Goal: Task Accomplishment & Management: Manage account settings

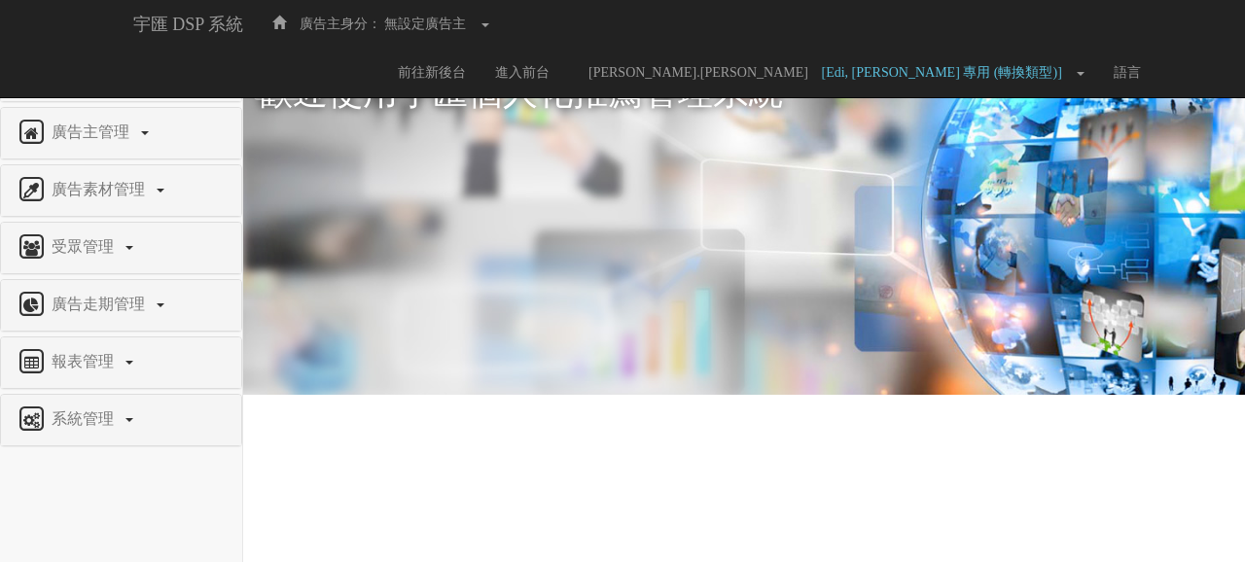
click at [59, 66] on span "權限管理" at bounding box center [85, 74] width 77 height 17
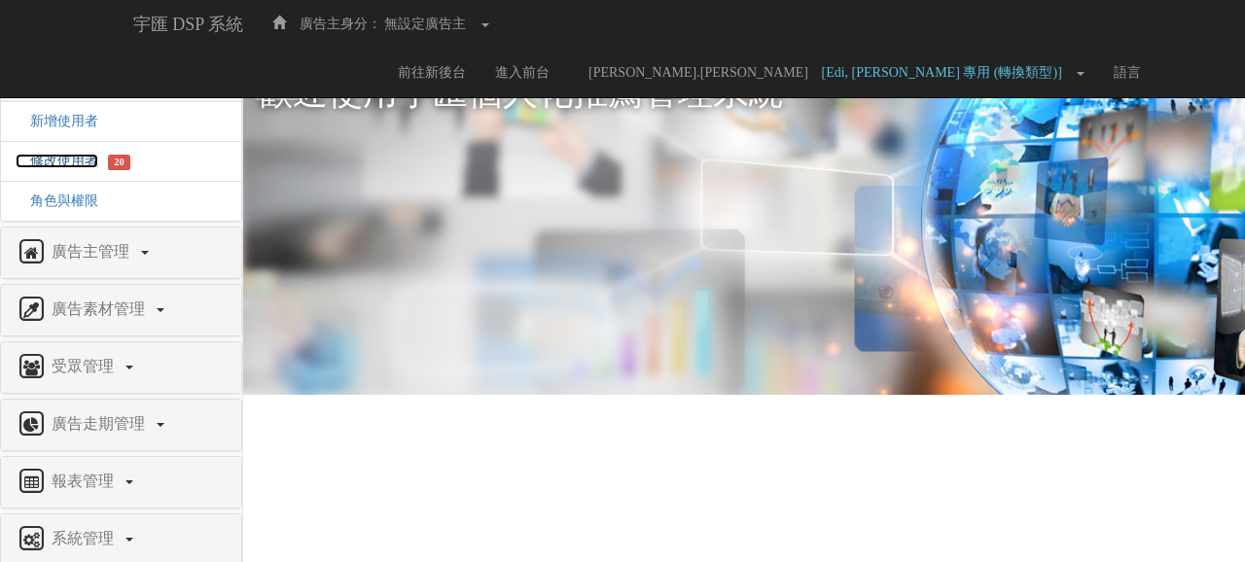
click at [69, 162] on span "修改使用者" at bounding box center [57, 161] width 83 height 15
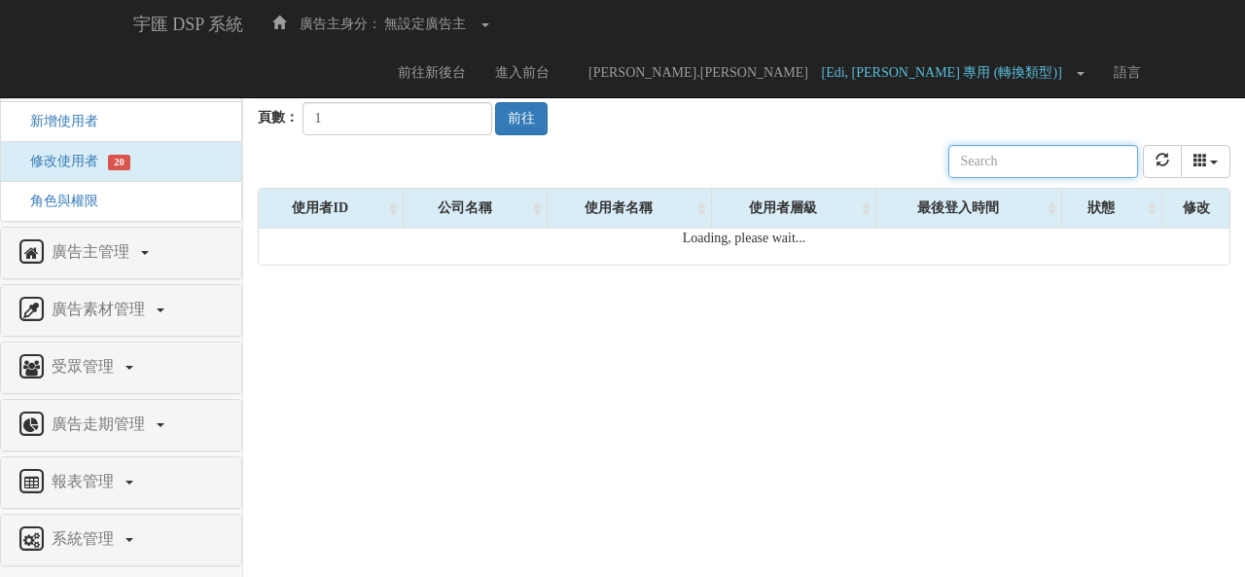
click at [1020, 165] on input "text" at bounding box center [1044, 161] width 190 height 33
paste input "[EMAIL_ADDRESS][DOMAIN_NAME]"
drag, startPoint x: 1105, startPoint y: 166, endPoint x: 937, endPoint y: 172, distance: 168.4
click at [937, 172] on div "公司名稱 使用者名稱 聯絡電話 角色 使用者層級 廣告主 註冊時間 最後登入時間 近一個月登入次數 狀態 [EMAIL_ADDRESS][DOMAIN_NAM…" at bounding box center [744, 161] width 973 height 53
type input "[EMAIL_ADDRESS][DOMAIN_NAME]"
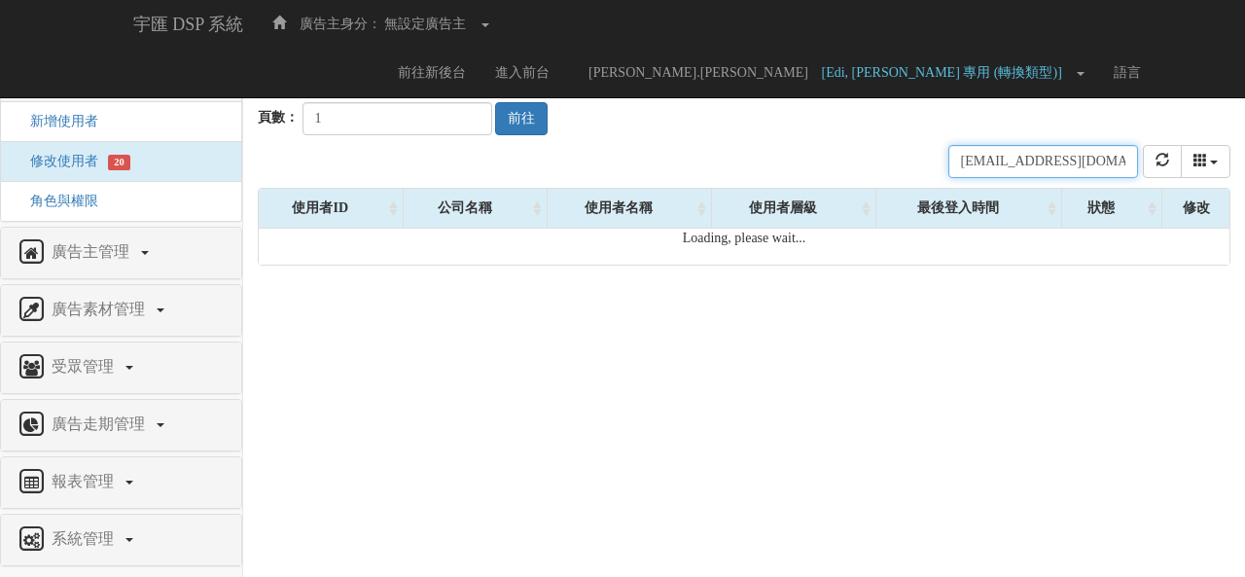
click at [824, 162] on div "公司名稱 使用者名稱 聯絡電話 角色 使用者層級 廣告主 註冊時間 最後登入時間 近一個月登入次數 狀態 [EMAIL_ADDRESS][DOMAIN_NAM…" at bounding box center [744, 161] width 973 height 53
drag, startPoint x: 1113, startPoint y: 164, endPoint x: 954, endPoint y: 164, distance: 159.6
click at [954, 164] on div "公司名稱 使用者名稱 聯絡電話 角色 使用者層級 廣告主 註冊時間 最後登入時間 近一個月登入次數 狀態 [EMAIL_ADDRESS][DOMAIN_NAM…" at bounding box center [744, 161] width 973 height 53
click at [831, 157] on div "公司名稱 使用者名稱 聯絡電話 角色 使用者層級 廣告主 註冊時間 最後登入時間 近一個月登入次數 狀態 [EMAIL_ADDRESS][DOMAIN_NAM…" at bounding box center [744, 161] width 973 height 53
click at [1031, 157] on input "[EMAIL_ADDRESS][DOMAIN_NAME]" at bounding box center [1044, 161] width 190 height 33
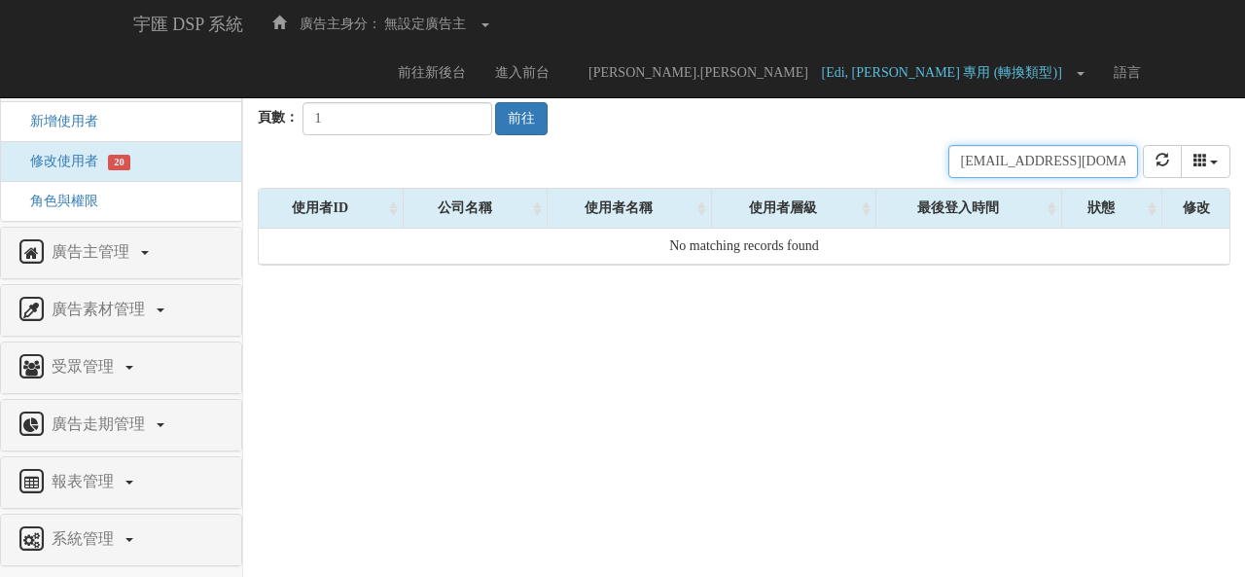
click at [1065, 160] on input "[EMAIL_ADDRESS][DOMAIN_NAME]" at bounding box center [1044, 161] width 190 height 33
click at [1124, 211] on div "狀態" at bounding box center [1113, 208] width 100 height 39
click at [1115, 151] on input "[EMAIL_ADDRESS][DOMAIN_NAME]" at bounding box center [1044, 161] width 190 height 33
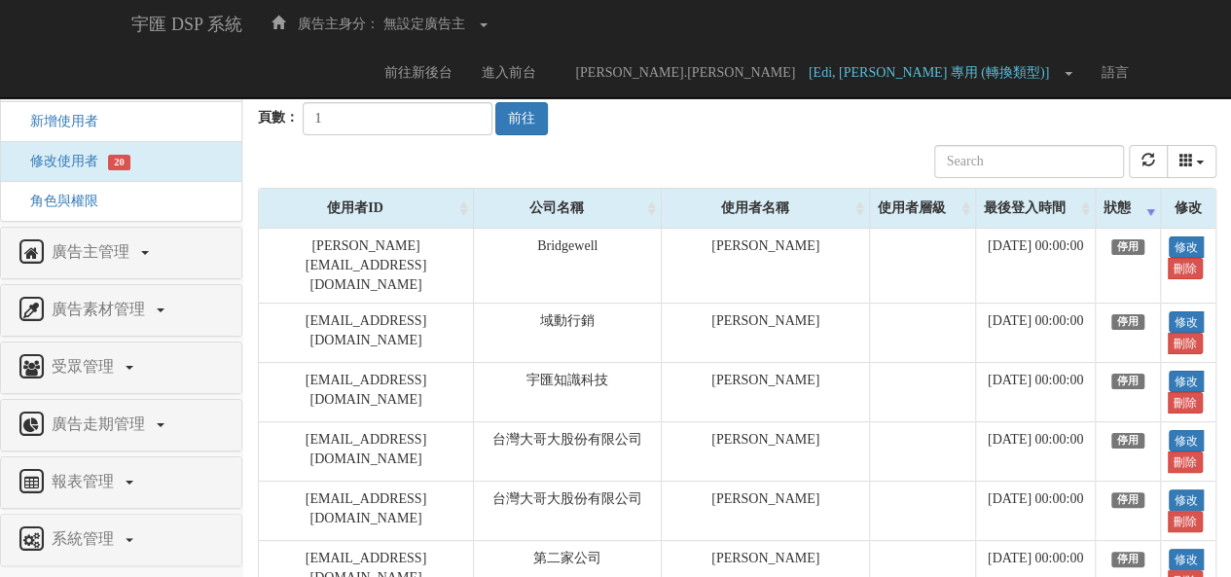
click at [1020, 209] on div "最後登入時間" at bounding box center [1035, 208] width 119 height 39
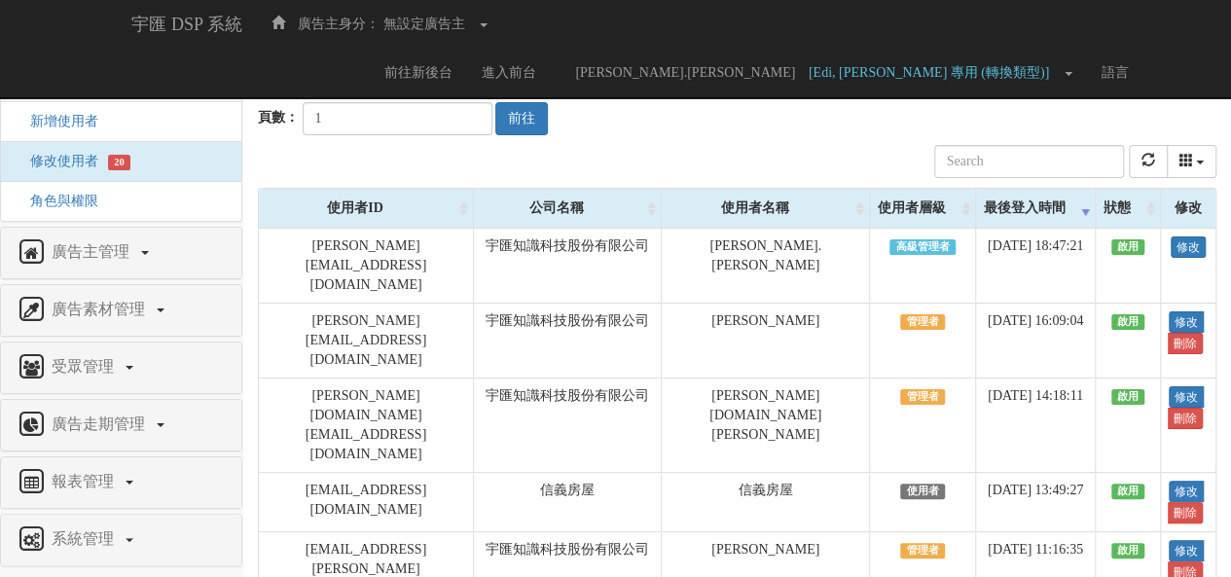
click at [1020, 209] on div "最後登入時間" at bounding box center [1035, 208] width 119 height 39
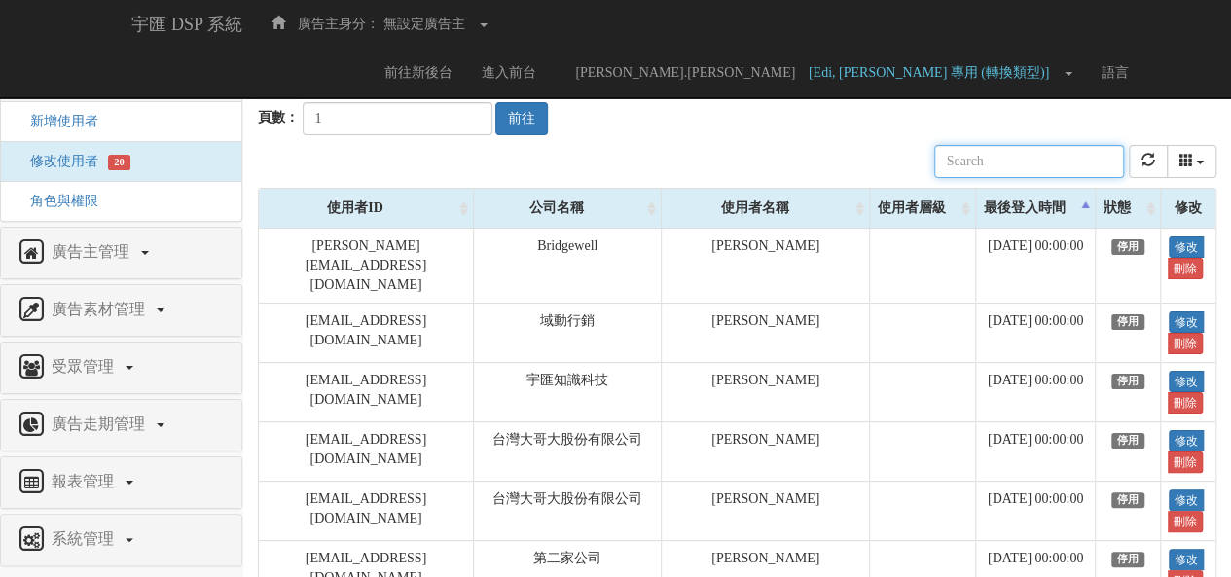
click at [1026, 162] on input "text" at bounding box center [1029, 161] width 190 height 33
paste input "[EMAIL_ADDRESS][DOMAIN_NAME]"
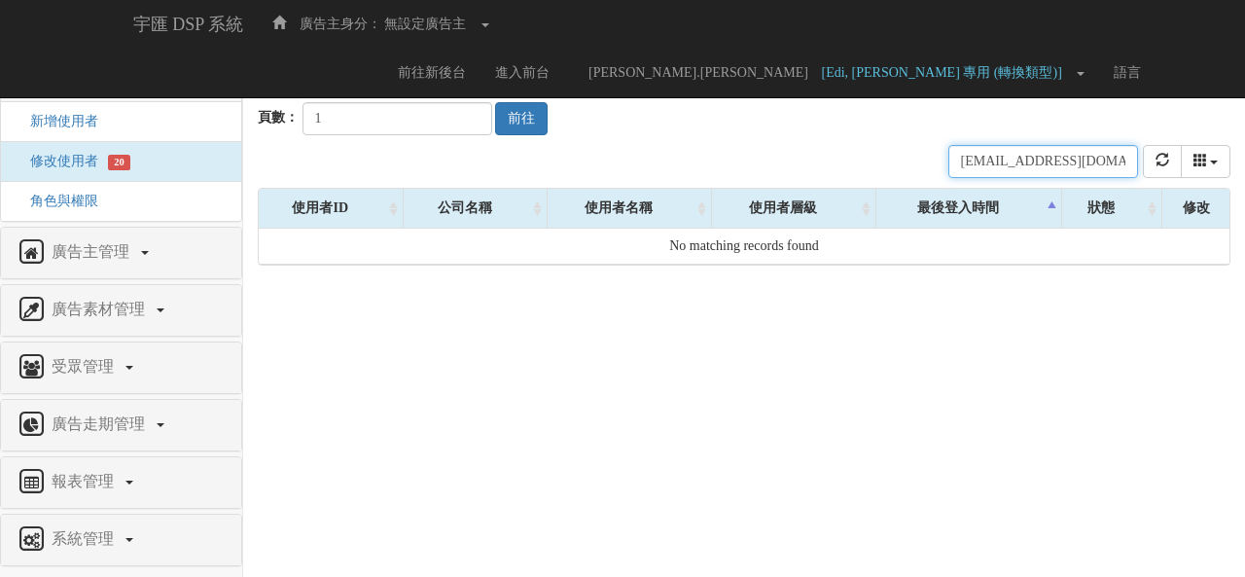
drag, startPoint x: 1080, startPoint y: 162, endPoint x: 818, endPoint y: 170, distance: 261.9
click at [818, 170] on div "公司名稱 使用者名稱 聯絡電話 角色 使用者層級 廣告主 註冊時間 最後登入時間 近一個月登入次數 狀態 [EMAIL_ADDRESS][DOMAIN_NAM…" at bounding box center [744, 161] width 973 height 53
click at [1112, 155] on input "[EMAIL_ADDRESS][DOMAIN_NAME]" at bounding box center [1044, 161] width 190 height 33
click at [1094, 160] on input "[EMAIL_ADDRESS][DOMAIN_NAME]" at bounding box center [1044, 161] width 190 height 33
paste input "tt"
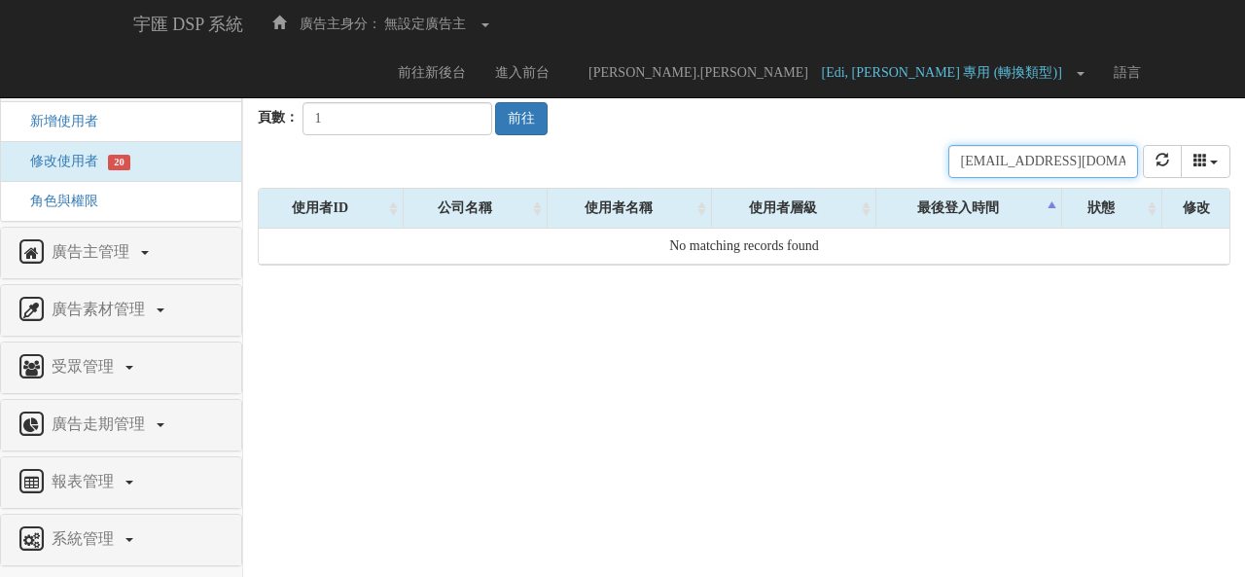
type input "[PERSON_NAME][EMAIL_ADDRESS][DOMAIN_NAME]"
drag, startPoint x: 1077, startPoint y: 166, endPoint x: 810, endPoint y: 180, distance: 267.9
click at [810, 180] on div "公司名稱 使用者名稱 聯絡電話 角色 使用者層級 廣告主 註冊時間 最後登入時間 近一個月登入次數 狀態 [PERSON_NAME][EMAIL_ADDRES…" at bounding box center [744, 161] width 973 height 53
click at [1020, 166] on input "[PERSON_NAME][EMAIL_ADDRESS][DOMAIN_NAME]" at bounding box center [1044, 161] width 190 height 33
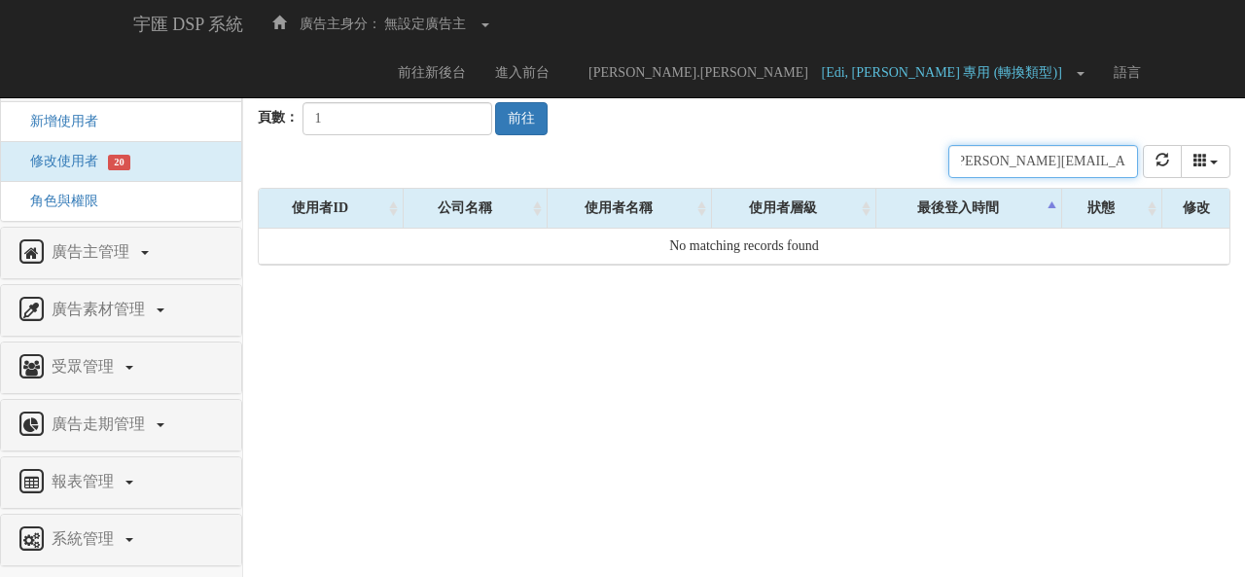
drag, startPoint x: 998, startPoint y: 162, endPoint x: 1138, endPoint y: 161, distance: 140.1
click at [1138, 161] on input "[PERSON_NAME][EMAIL_ADDRESS][DOMAIN_NAME]" at bounding box center [1044, 161] width 190 height 33
click at [1045, 157] on input "text" at bounding box center [1044, 161] width 190 height 33
paste input "[PERSON_NAME][EMAIL_ADDRESS][DOMAIN_NAME]"
drag, startPoint x: 1117, startPoint y: 157, endPoint x: 899, endPoint y: 154, distance: 218.0
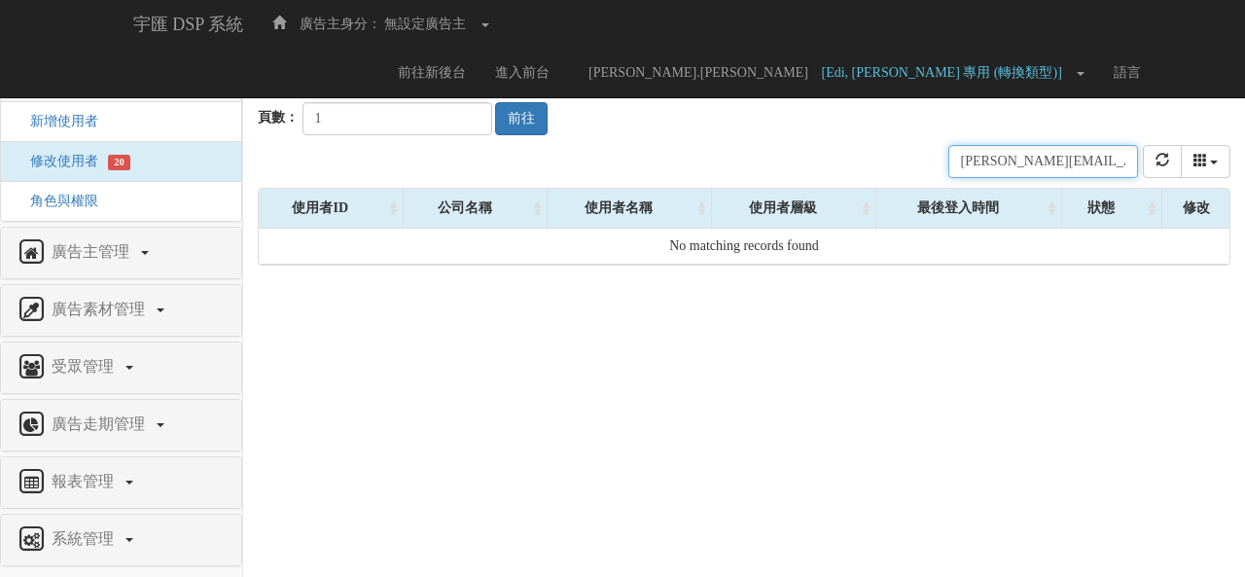
click at [899, 154] on div "公司名稱 使用者名稱 聯絡電話 角色 使用者層級 廣告主 註冊時間 最後登入時間 近一個月登入次數 狀態 [PERSON_NAME][EMAIL_ADDRES…" at bounding box center [744, 161] width 973 height 53
type input "[PERSON_NAME][EMAIL_ADDRESS][DOMAIN_NAME]"
click at [1198, 161] on icon "columns" at bounding box center [1201, 160] width 14 height 14
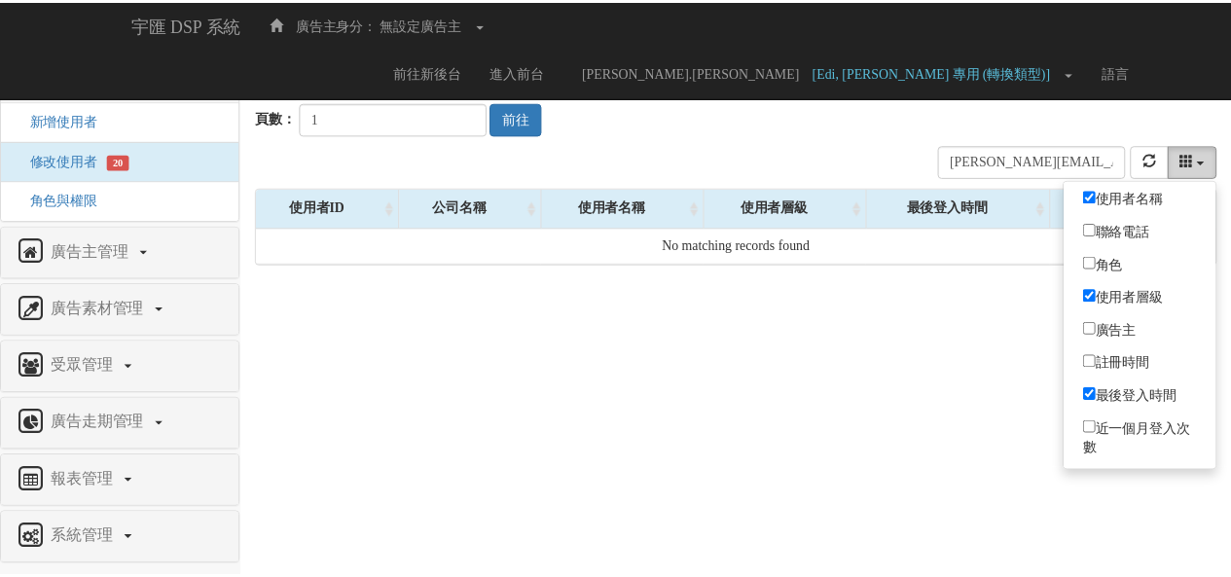
scroll to position [50, 0]
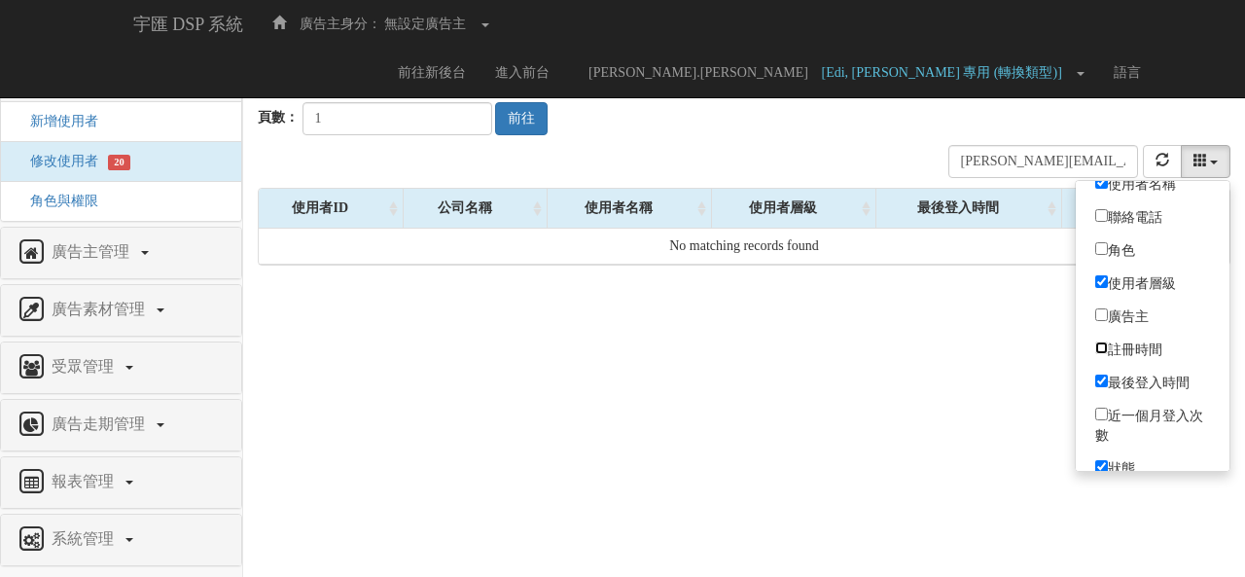
click at [1103, 342] on input "註冊時間" at bounding box center [1102, 348] width 13 height 13
checkbox input "true"
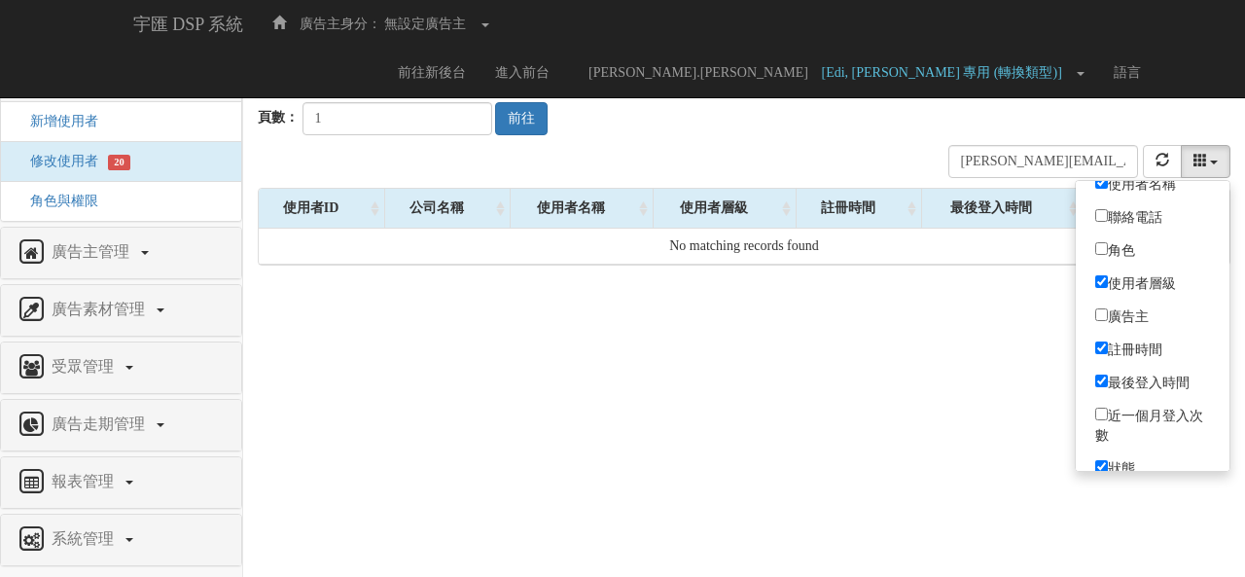
click at [1002, 285] on html "宇匯 DSP 系統 廣告主身分： 無設定廣告主 無設定廣告主 [001] CoreTeam測試用1 [002] CoreTeam測試用2-LineApp [0…" at bounding box center [622, 142] width 1245 height 285
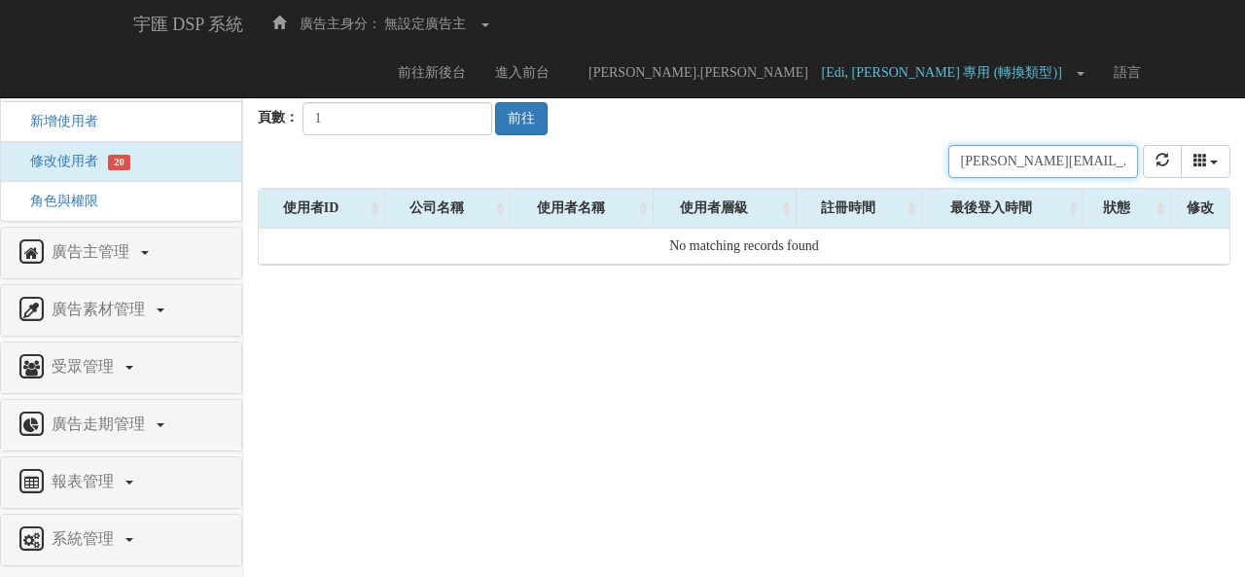
click at [1100, 163] on input "[PERSON_NAME][EMAIL_ADDRESS][DOMAIN_NAME]" at bounding box center [1044, 161] width 190 height 33
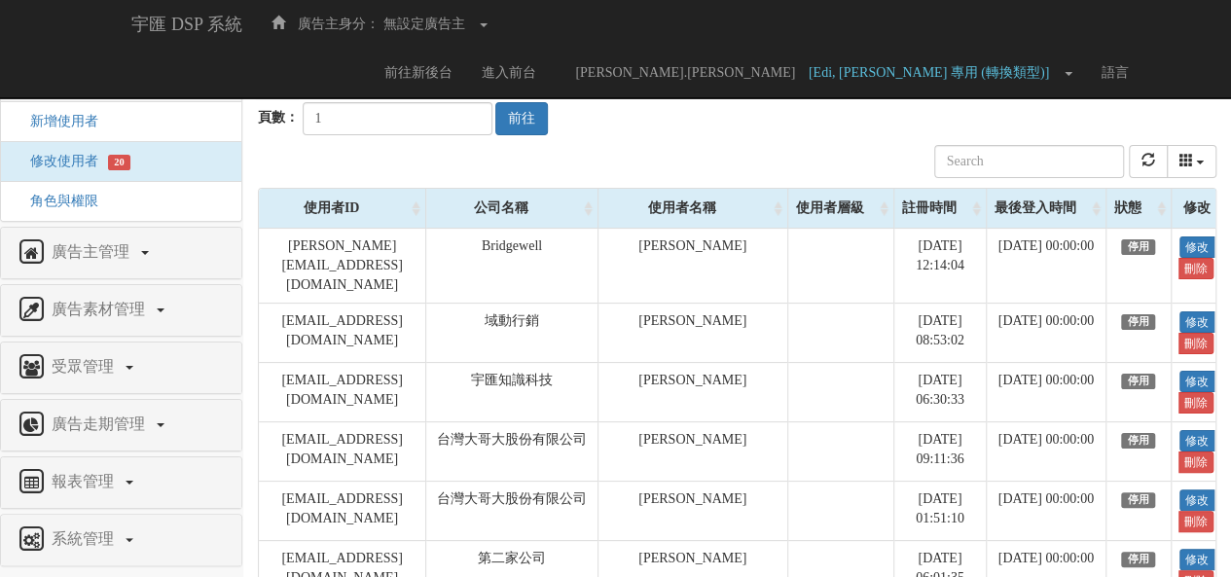
click at [913, 201] on div "註冊時間" at bounding box center [939, 208] width 91 height 39
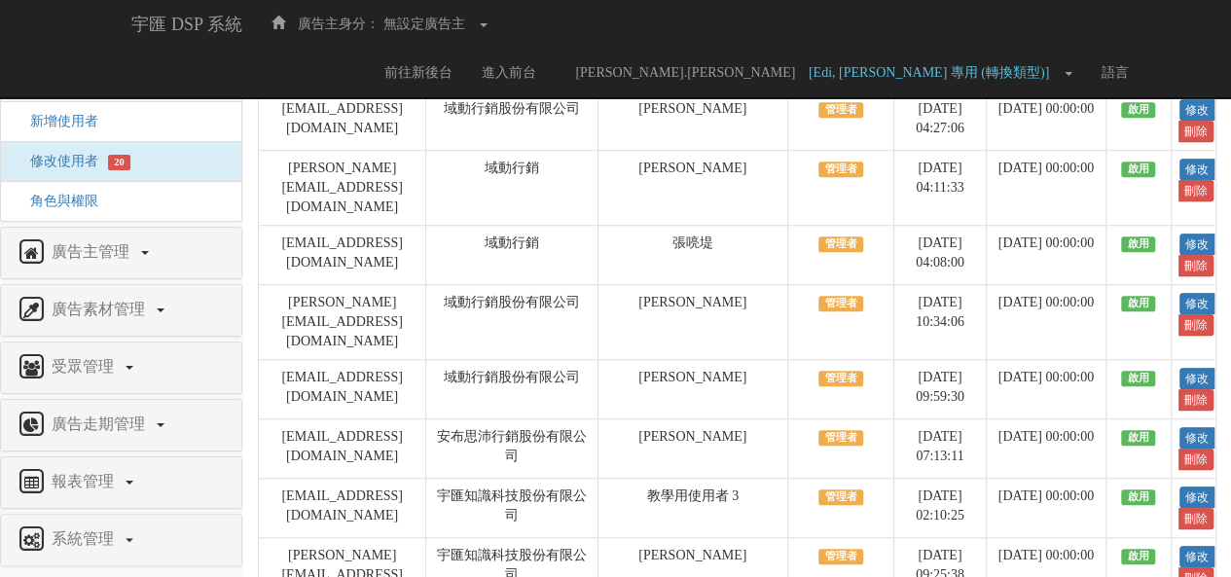
scroll to position [0, 0]
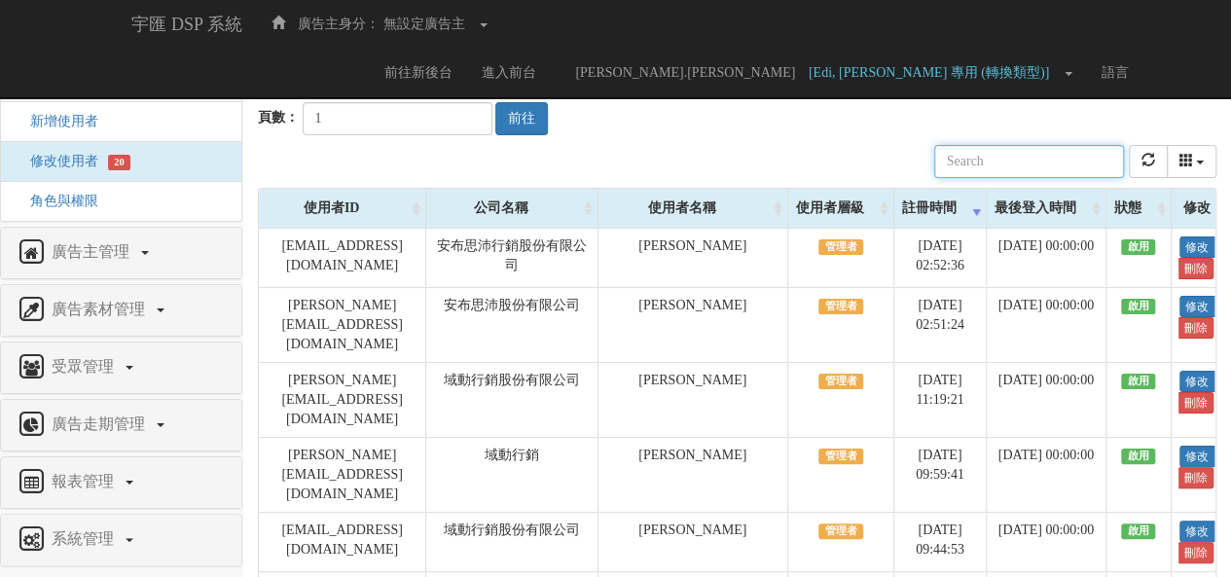
click at [1039, 164] on input "text" at bounding box center [1029, 161] width 190 height 33
paste input "[EMAIL_ADDRESS][DOMAIN_NAME]"
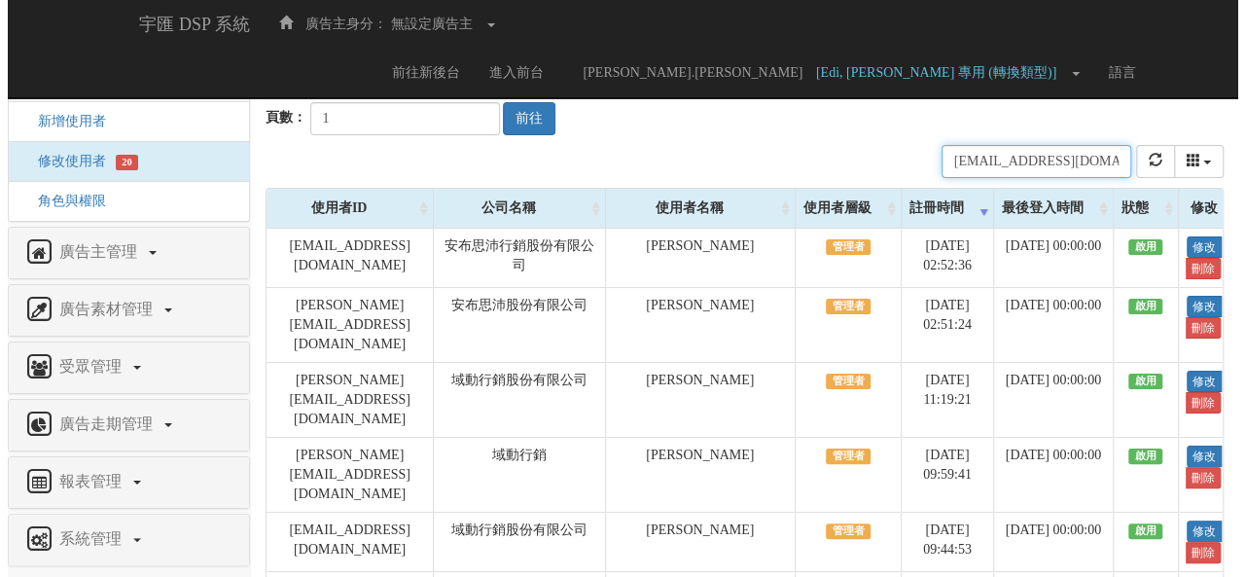
scroll to position [0, 8]
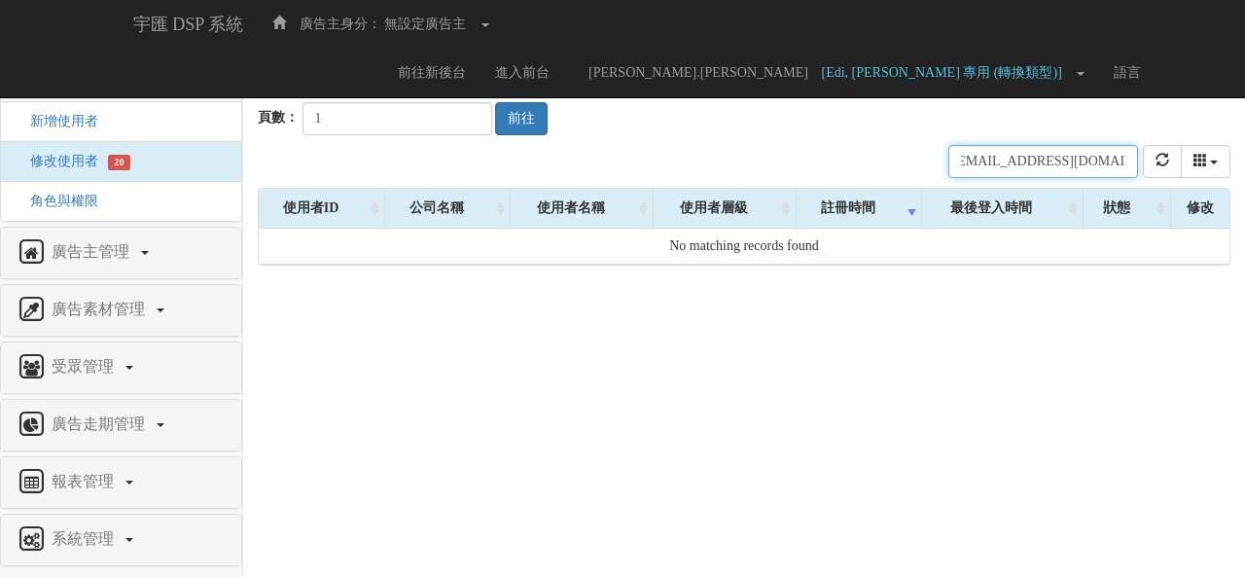
drag, startPoint x: 1049, startPoint y: 148, endPoint x: 1051, endPoint y: 137, distance: 10.9
click at [1051, 137] on div "公司名稱 使用者名稱 聯絡電話 角色 使用者層級 廣告主 註冊時間 最後登入時間 近一個月登入次數 狀態 [EMAIL_ADDRESS][DOMAIN_NAM…" at bounding box center [744, 161] width 973 height 53
type input "[EMAIL_ADDRESS][DOMAIN_NAME]"
